Goal: Contribute content: Add original content to the website for others to see

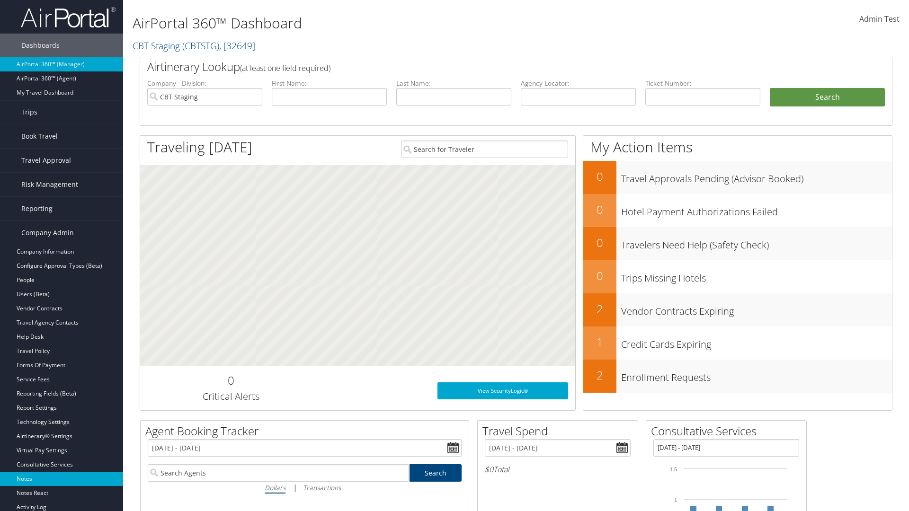
click at [62, 479] on link "Notes" at bounding box center [61, 479] width 123 height 14
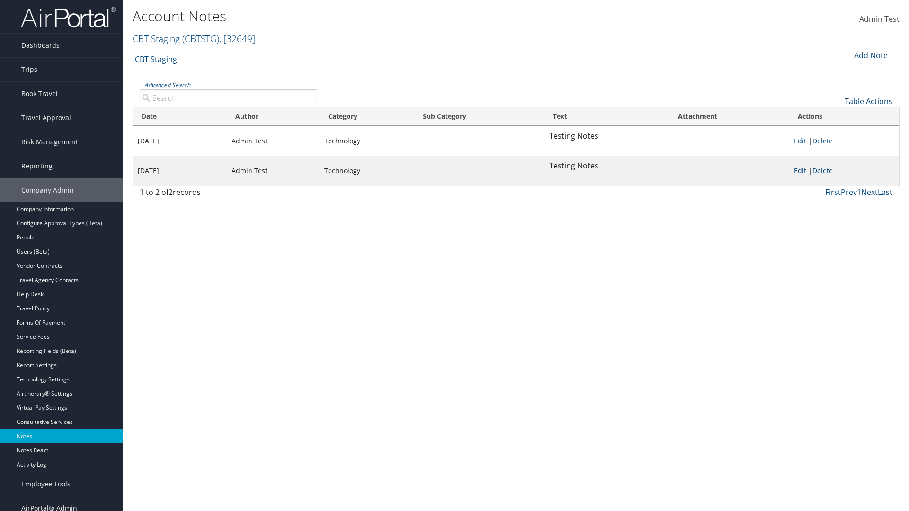
click at [870, 55] on div "Add Note" at bounding box center [870, 55] width 45 height 11
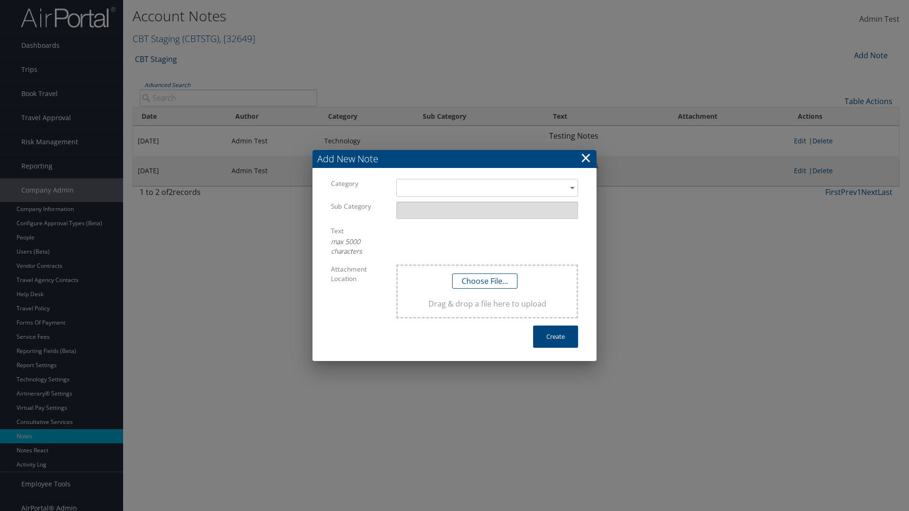
click at [455, 159] on h3 "Add New Note" at bounding box center [455, 159] width 284 height 18
click at [487, 188] on div "​" at bounding box center [487, 188] width 182 height 18
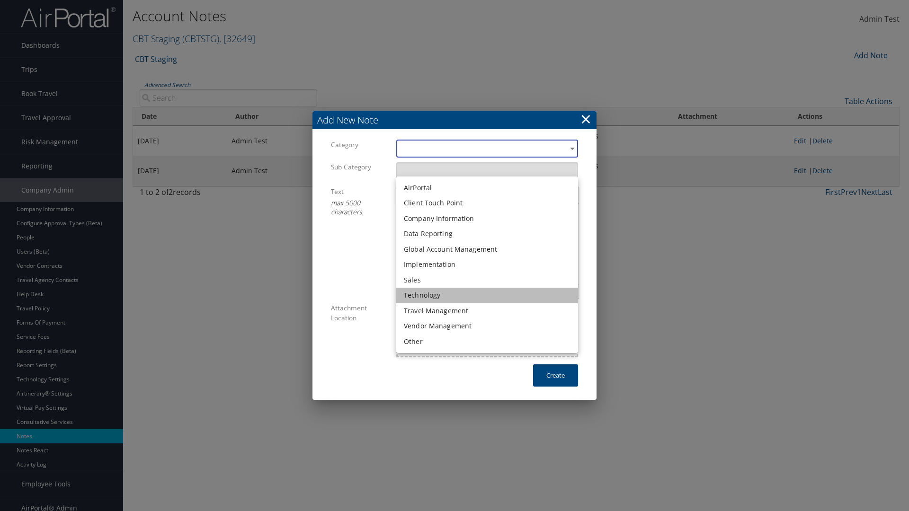
click at [487, 295] on li "Technology" at bounding box center [487, 296] width 182 height 16
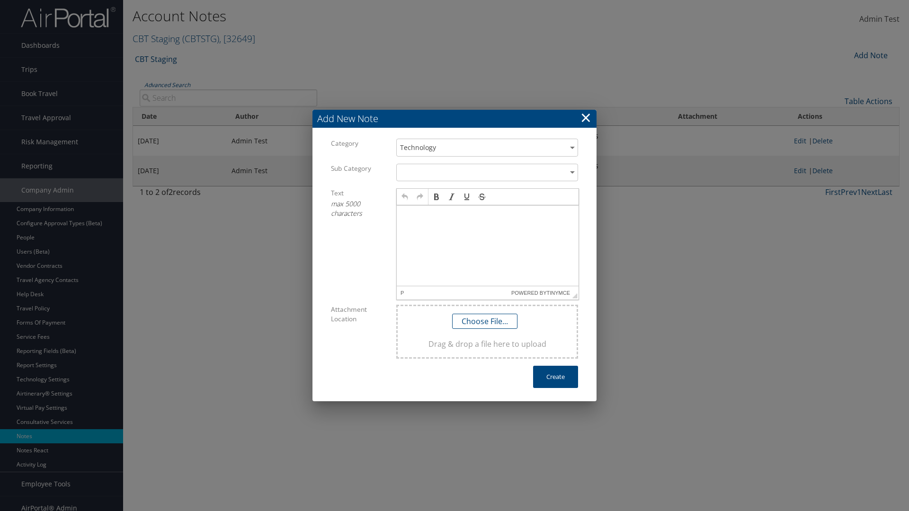
click at [488, 214] on p at bounding box center [488, 215] width 174 height 8
click at [555, 377] on button "Create" at bounding box center [555, 377] width 45 height 22
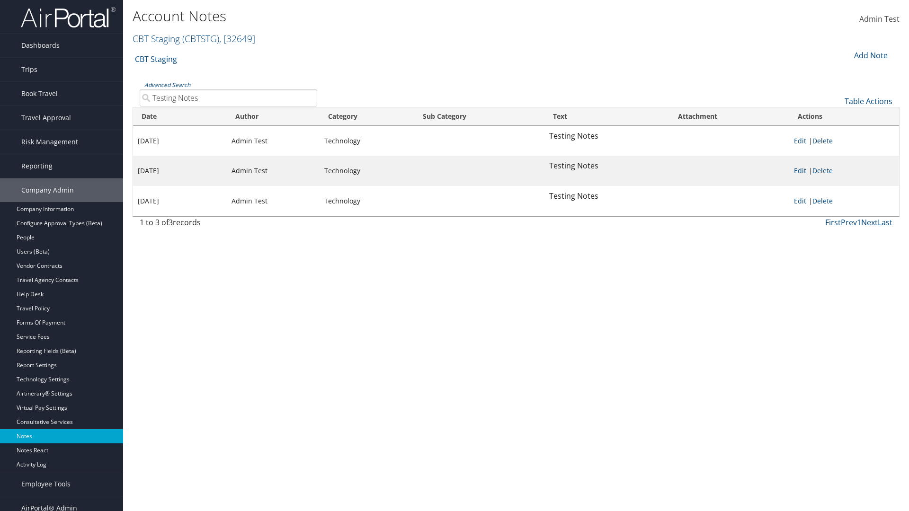
type input "Testing Notes"
click at [824, 141] on link "Delete" at bounding box center [823, 140] width 20 height 9
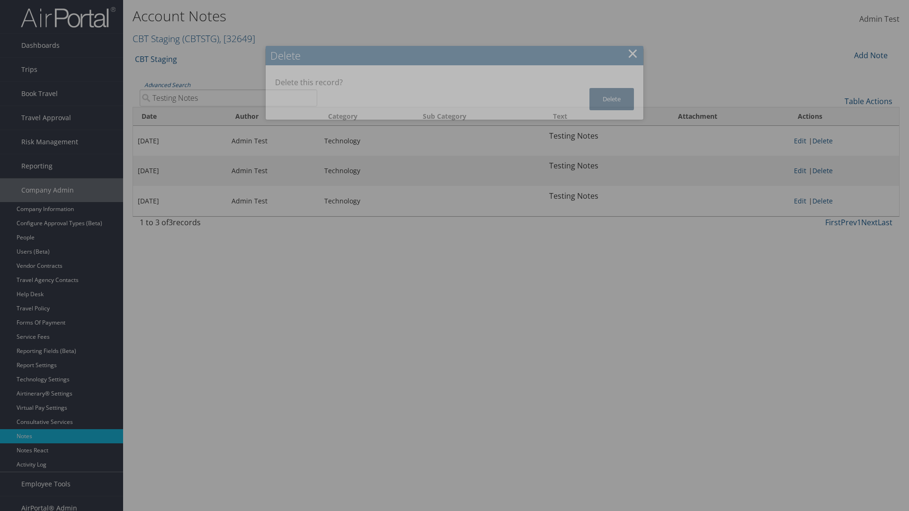
click at [612, 99] on button "Delete" at bounding box center [612, 99] width 45 height 22
